Goal: Check status: Check status

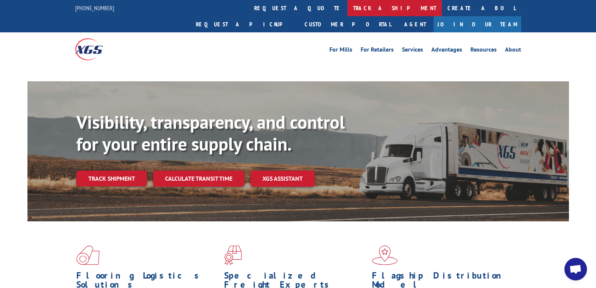
click at [348, 8] on link "track a shipment" at bounding box center [395, 8] width 94 height 16
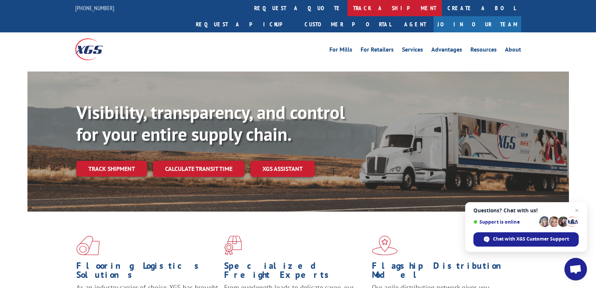
click at [348, 8] on link "track a shipment" at bounding box center [395, 8] width 94 height 16
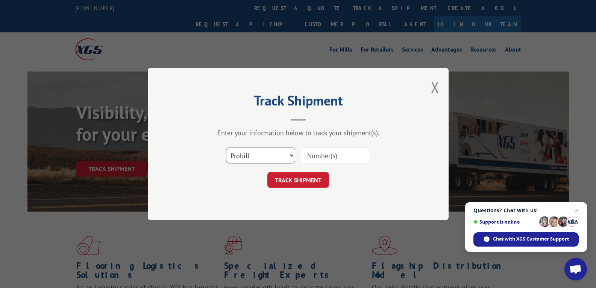
click at [266, 153] on select "Select category... Probill BOL PO" at bounding box center [260, 155] width 69 height 16
select select "bol"
click at [226, 147] on select "Select category... Probill BOL PO" at bounding box center [260, 155] width 69 height 16
paste input "54401461"
type input "54401461"
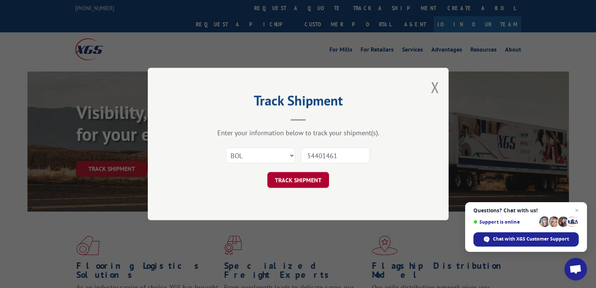
click at [283, 180] on button "TRACK SHIPMENT" at bounding box center [299, 180] width 62 height 16
